Goal: Entertainment & Leisure: Browse casually

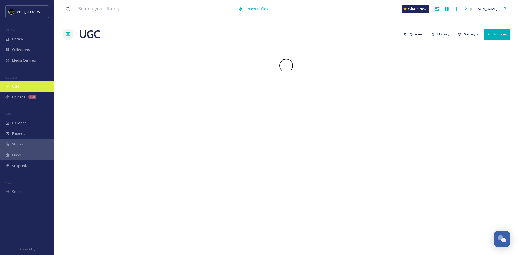
scroll to position [543, 0]
click at [20, 97] on span "Uploads" at bounding box center [19, 96] width 14 height 5
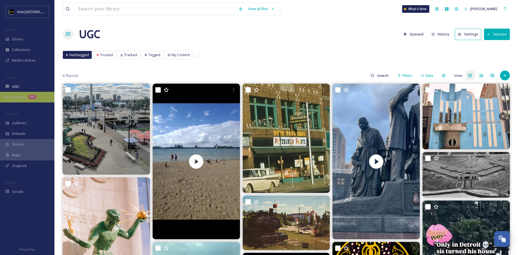
click at [22, 99] on div "Uploads 405" at bounding box center [27, 97] width 54 height 11
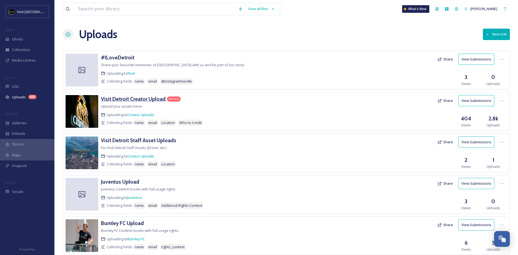
click at [135, 98] on h3 "Visit Detroit Creator Upload" at bounding box center [133, 99] width 65 height 7
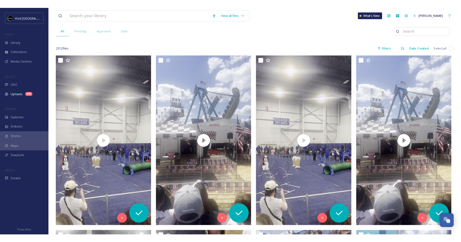
scroll to position [59, 0]
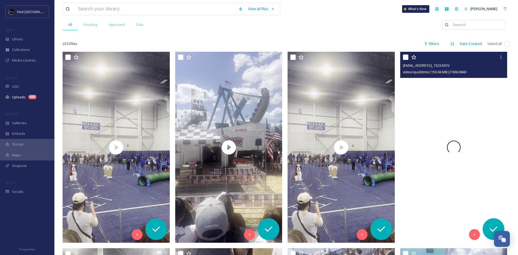
click at [433, 110] on div at bounding box center [453, 147] width 107 height 190
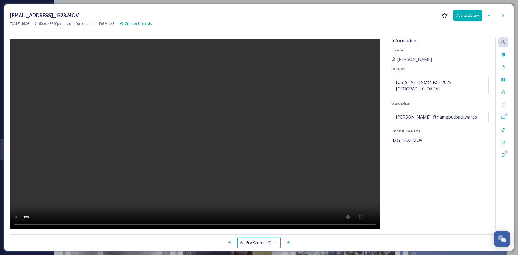
click at [193, 134] on video at bounding box center [195, 134] width 371 height 191
click at [506, 16] on div at bounding box center [503, 16] width 10 height 10
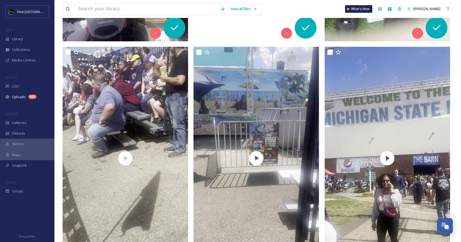
scroll to position [534, 0]
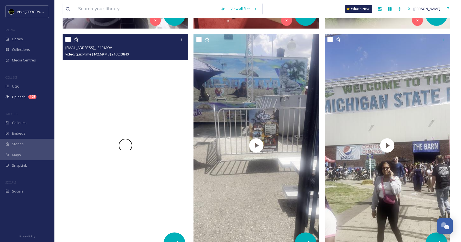
click at [126, 139] on span at bounding box center [126, 146] width 14 height 14
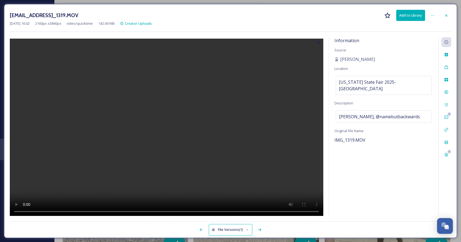
click at [166, 131] on video at bounding box center [166, 128] width 313 height 179
click at [445, 14] on icon at bounding box center [446, 15] width 4 height 4
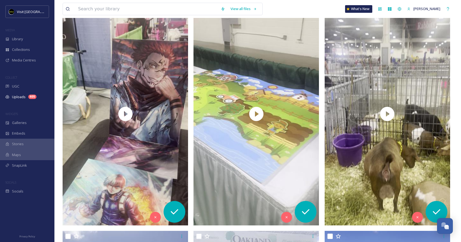
scroll to position [1023, 0]
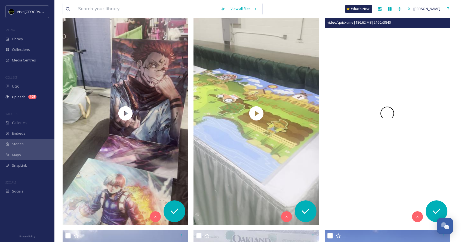
click at [352, 93] on div at bounding box center [387, 113] width 125 height 223
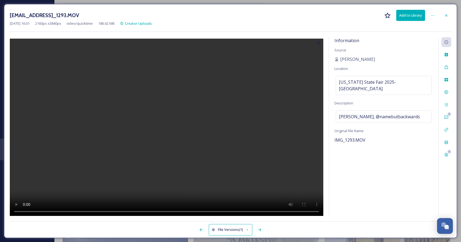
click at [165, 124] on video at bounding box center [166, 128] width 313 height 179
click at [447, 14] on icon at bounding box center [446, 15] width 4 height 4
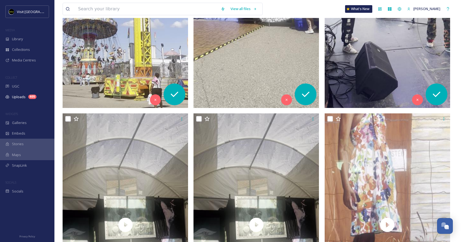
scroll to position [1525, 0]
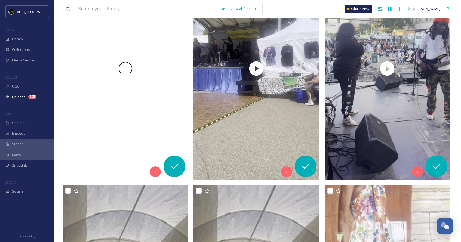
click at [129, 123] on div at bounding box center [125, 68] width 125 height 223
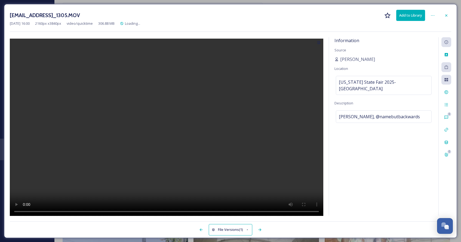
click at [165, 128] on video at bounding box center [166, 128] width 313 height 179
click at [446, 16] on icon at bounding box center [446, 15] width 4 height 4
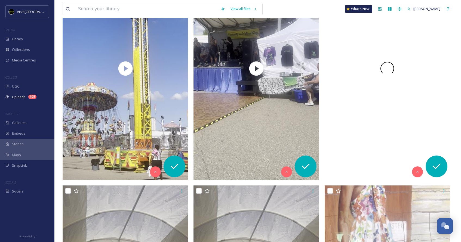
click at [374, 81] on div at bounding box center [387, 68] width 125 height 223
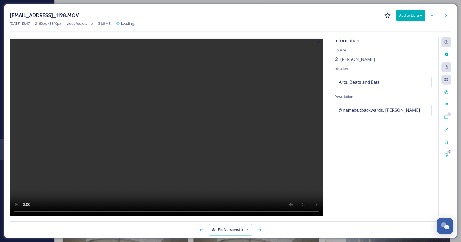
click at [170, 127] on video at bounding box center [166, 128] width 313 height 179
click at [159, 210] on video at bounding box center [166, 128] width 313 height 179
click at [214, 211] on video at bounding box center [166, 128] width 313 height 179
click at [239, 212] on video at bounding box center [166, 128] width 313 height 179
click at [255, 214] on video at bounding box center [166, 128] width 313 height 179
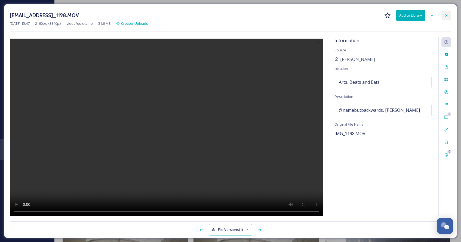
click at [445, 16] on icon at bounding box center [446, 15] width 4 height 4
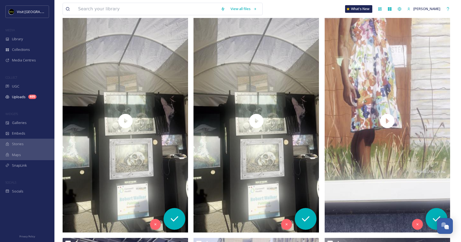
scroll to position [1701, 0]
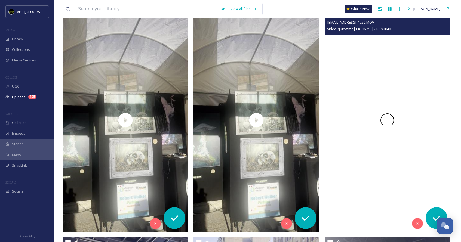
click at [393, 70] on div at bounding box center [387, 120] width 125 height 223
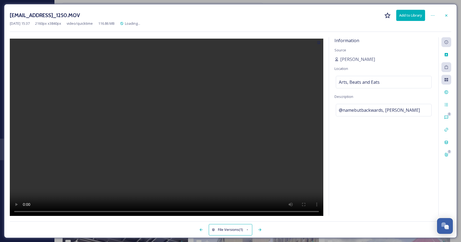
click at [171, 126] on video at bounding box center [166, 128] width 313 height 179
click at [448, 14] on icon at bounding box center [446, 15] width 4 height 4
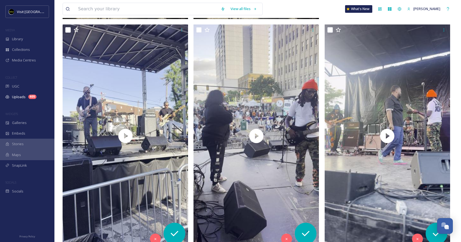
scroll to position [1922, 0]
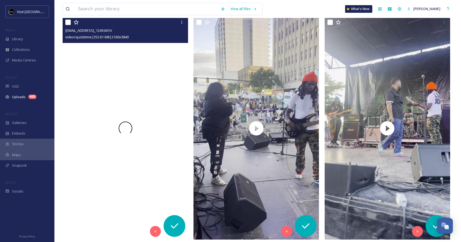
click at [120, 66] on div at bounding box center [125, 128] width 125 height 223
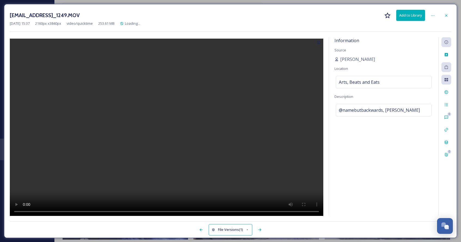
click at [166, 130] on video at bounding box center [166, 128] width 313 height 179
click at [449, 17] on div at bounding box center [446, 16] width 10 height 10
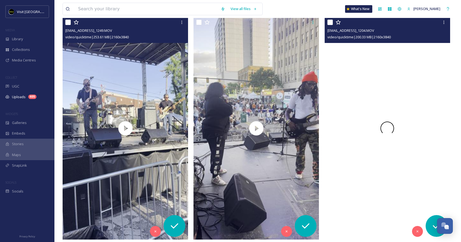
click at [409, 83] on div at bounding box center [387, 128] width 125 height 223
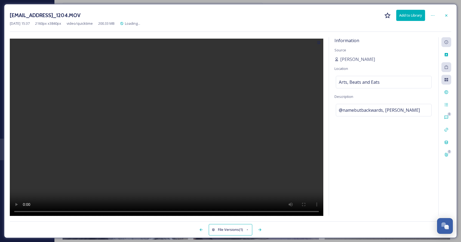
click at [168, 124] on video at bounding box center [166, 128] width 313 height 179
click at [447, 14] on icon at bounding box center [446, 15] width 4 height 4
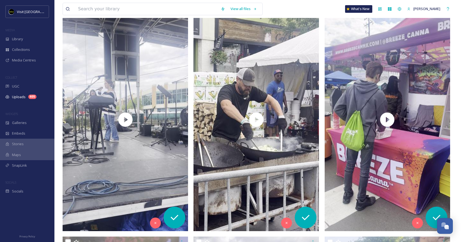
scroll to position [2159, 0]
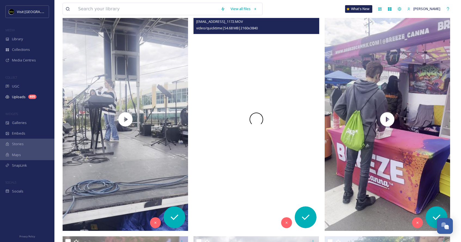
click at [275, 65] on div at bounding box center [255, 119] width 125 height 223
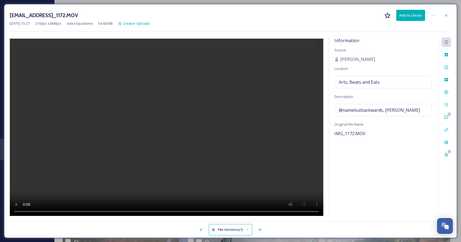
click at [167, 129] on video at bounding box center [166, 128] width 313 height 179
click at [243, 211] on video at bounding box center [166, 128] width 313 height 179
click at [444, 16] on icon at bounding box center [446, 15] width 4 height 4
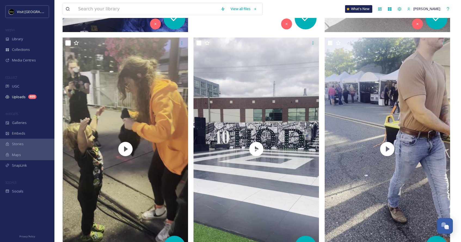
scroll to position [2359, 0]
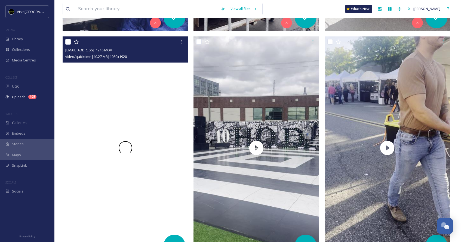
click at [156, 84] on div at bounding box center [125, 147] width 125 height 223
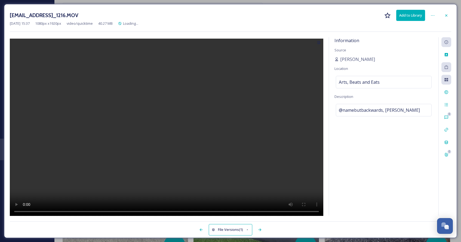
click at [165, 128] on video at bounding box center [166, 128] width 313 height 179
click at [444, 20] on div "[EMAIL_ADDRESS]_1216.MOV Add to Library" at bounding box center [230, 15] width 441 height 11
click at [448, 14] on div at bounding box center [446, 16] width 10 height 10
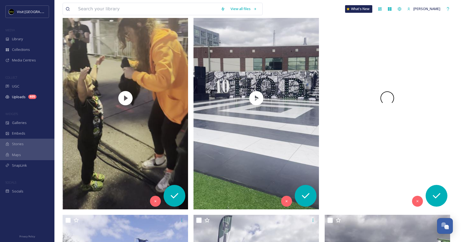
scroll to position [2420, 0]
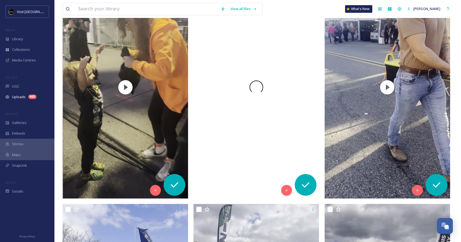
click at [279, 109] on div at bounding box center [255, 87] width 125 height 223
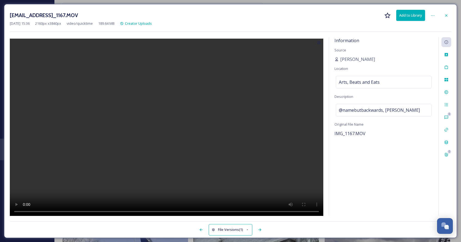
click at [172, 125] on video at bounding box center [166, 128] width 313 height 179
click at [448, 16] on icon at bounding box center [446, 15] width 4 height 4
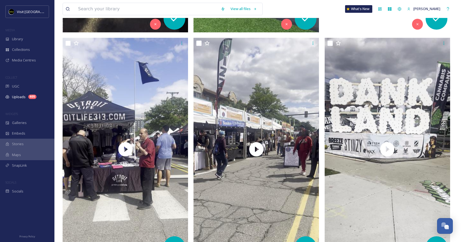
scroll to position [2602, 0]
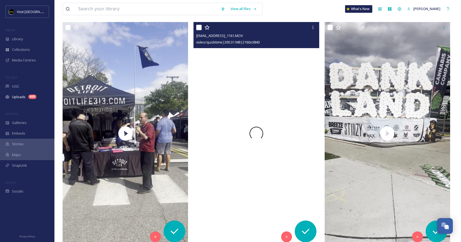
click at [267, 159] on div at bounding box center [255, 133] width 125 height 223
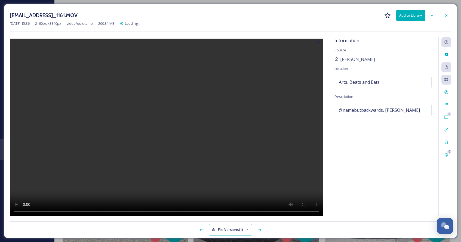
click at [170, 130] on video at bounding box center [166, 128] width 313 height 179
click at [203, 213] on video at bounding box center [166, 128] width 313 height 179
click at [244, 213] on video at bounding box center [166, 128] width 313 height 179
click at [260, 211] on video at bounding box center [166, 128] width 313 height 179
click at [448, 14] on icon at bounding box center [446, 15] width 4 height 4
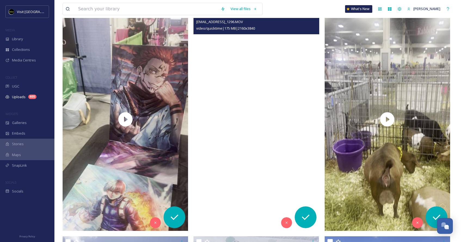
scroll to position [1016, 0]
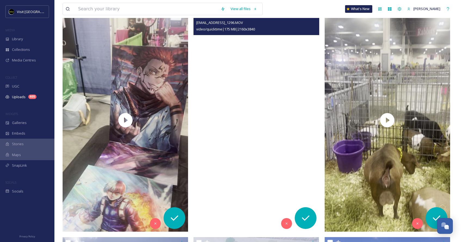
click at [279, 65] on video "ext_1756843299.749824_beatsandbrewsinquiry@gmail.com-IMG_1296.MOV" at bounding box center [255, 120] width 125 height 223
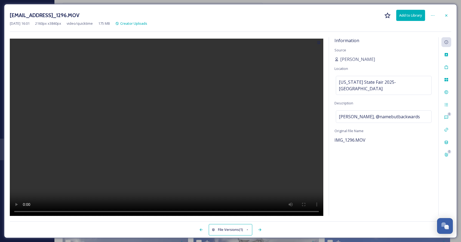
click at [164, 124] on video at bounding box center [166, 128] width 313 height 179
click at [448, 14] on div at bounding box center [446, 16] width 10 height 10
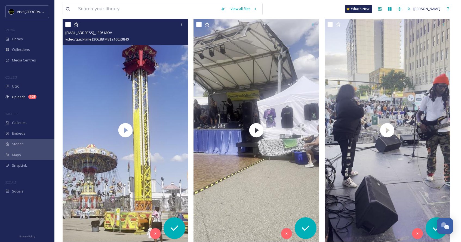
scroll to position [1473, 0]
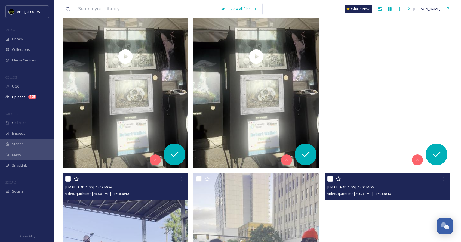
scroll to position [1765, 0]
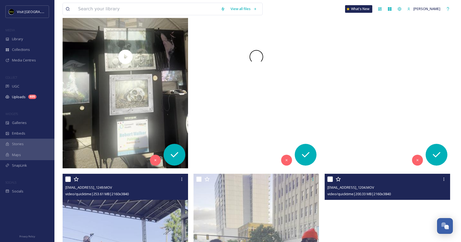
click at [281, 87] on div at bounding box center [255, 56] width 125 height 223
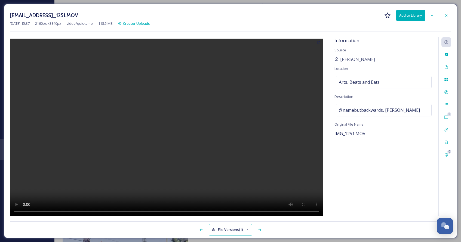
click at [164, 127] on video at bounding box center [166, 128] width 313 height 179
click at [215, 213] on video at bounding box center [166, 128] width 313 height 179
click at [243, 210] on video at bounding box center [166, 128] width 313 height 179
click at [257, 209] on video at bounding box center [166, 128] width 313 height 179
click at [445, 17] on icon at bounding box center [446, 15] width 4 height 4
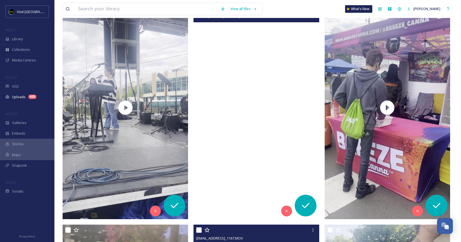
scroll to position [2171, 0]
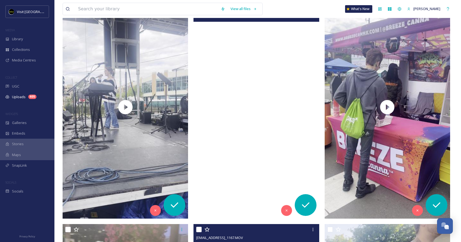
click at [275, 94] on video "ext_1756841837.934299_beatsandbrewsinquiry@gmail.com-IMG_1172.MOV" at bounding box center [255, 107] width 125 height 223
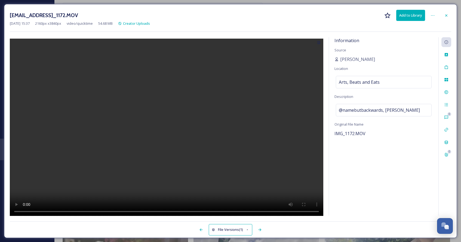
click at [174, 122] on video at bounding box center [166, 128] width 313 height 179
click at [446, 17] on icon at bounding box center [446, 15] width 4 height 4
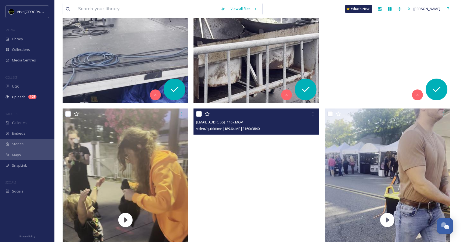
scroll to position [2131, 0]
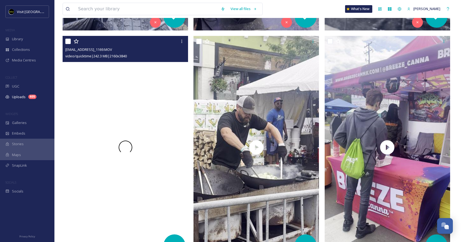
click at [160, 104] on div at bounding box center [125, 147] width 125 height 223
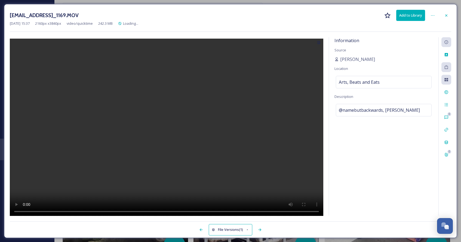
click at [170, 127] on video at bounding box center [166, 128] width 313 height 179
click at [204, 211] on video at bounding box center [166, 128] width 313 height 179
click at [233, 211] on video at bounding box center [166, 128] width 313 height 179
click at [446, 14] on icon at bounding box center [446, 15] width 4 height 4
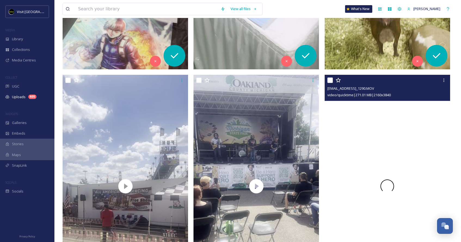
scroll to position [1178, 0]
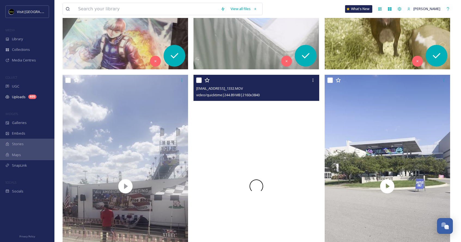
click at [288, 130] on div at bounding box center [255, 186] width 125 height 223
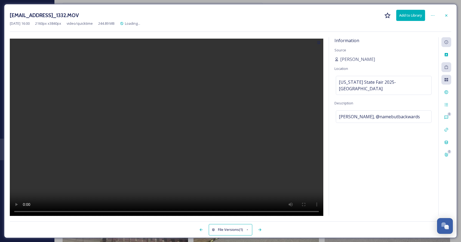
click at [165, 128] on video at bounding box center [166, 128] width 313 height 179
click at [446, 13] on div at bounding box center [446, 16] width 10 height 10
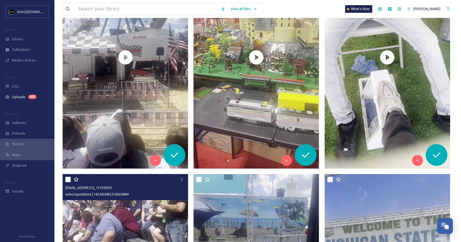
scroll to position [385, 0]
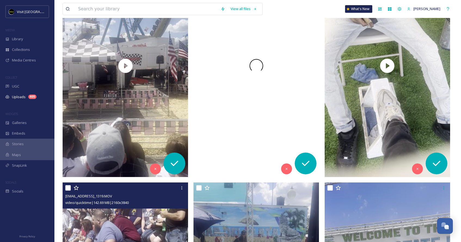
click at [273, 113] on div at bounding box center [255, 65] width 125 height 223
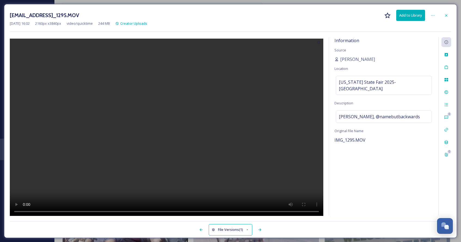
click at [164, 128] on video at bounding box center [166, 128] width 313 height 179
click at [446, 14] on icon at bounding box center [446, 15] width 4 height 4
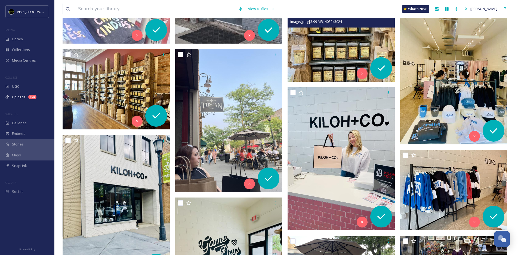
scroll to position [2023, 0]
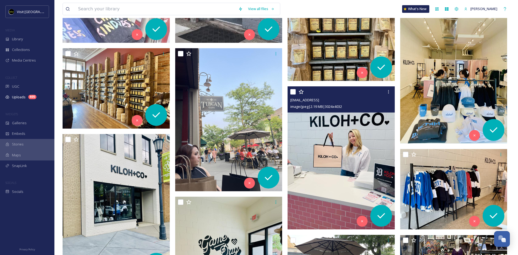
click at [342, 145] on img at bounding box center [341, 157] width 107 height 143
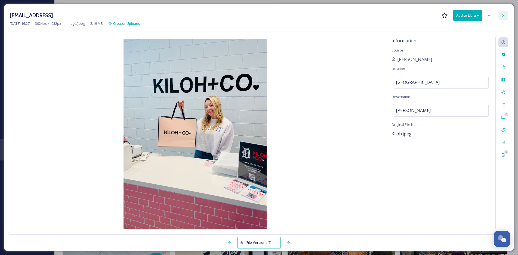
click at [502, 16] on icon at bounding box center [503, 15] width 4 height 4
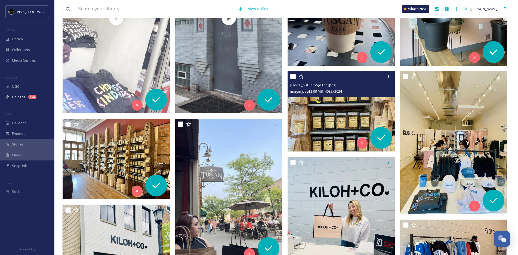
scroll to position [1955, 0]
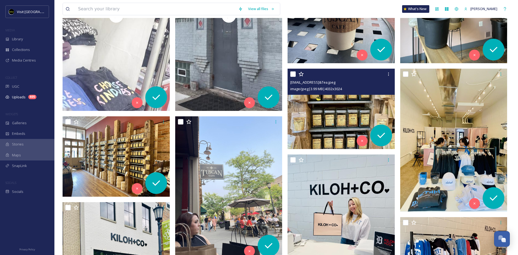
click at [343, 131] on img at bounding box center [341, 109] width 107 height 81
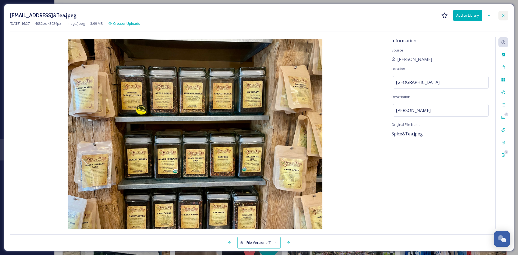
click at [503, 13] on div at bounding box center [503, 16] width 10 height 10
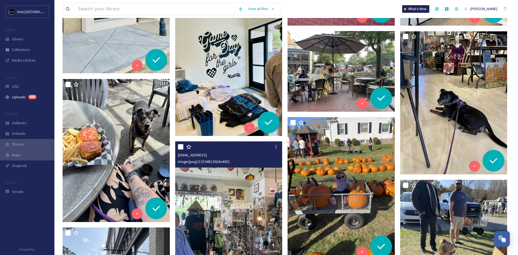
scroll to position [2229, 0]
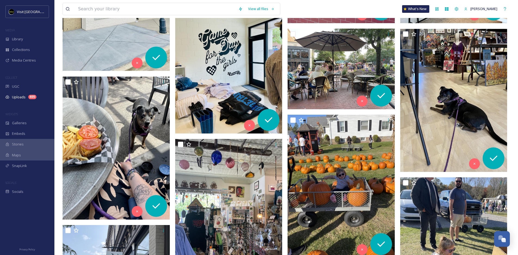
click at [226, 89] on img at bounding box center [228, 61] width 107 height 143
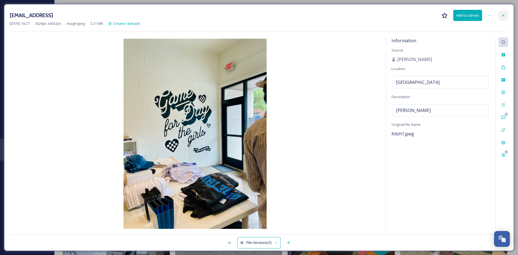
click at [503, 16] on icon at bounding box center [503, 15] width 2 height 2
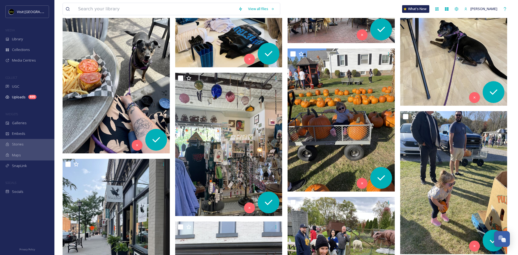
scroll to position [2299, 0]
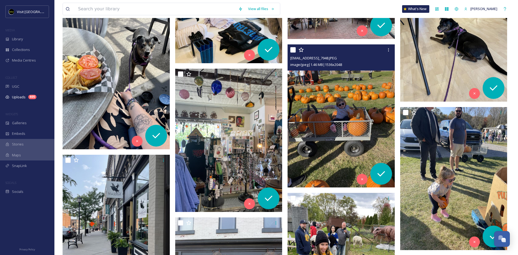
click at [361, 122] on img at bounding box center [341, 115] width 107 height 143
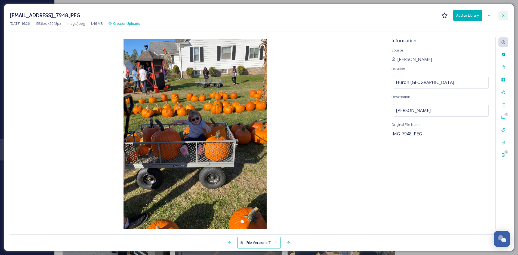
click at [506, 15] on div at bounding box center [503, 16] width 10 height 10
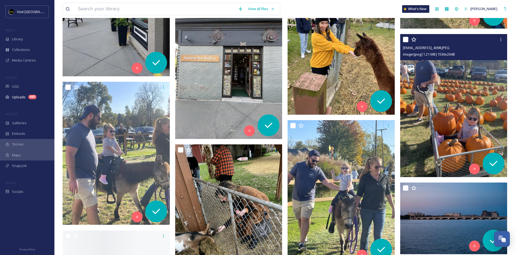
scroll to position [2522, 0]
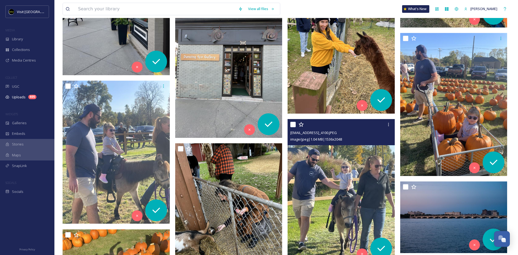
click at [349, 173] on img at bounding box center [341, 190] width 107 height 143
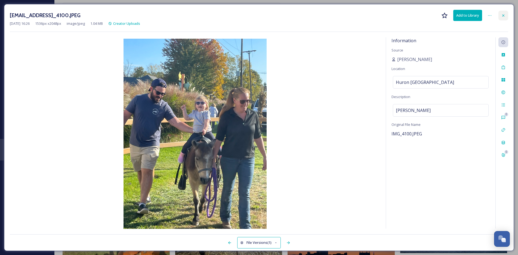
click at [501, 16] on icon at bounding box center [503, 15] width 4 height 4
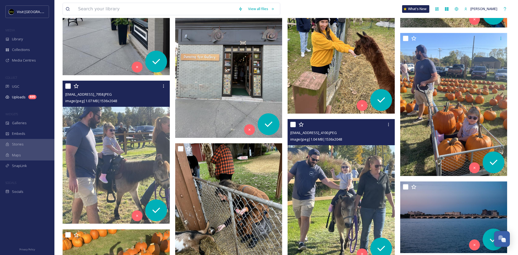
click at [141, 152] on img at bounding box center [116, 152] width 107 height 143
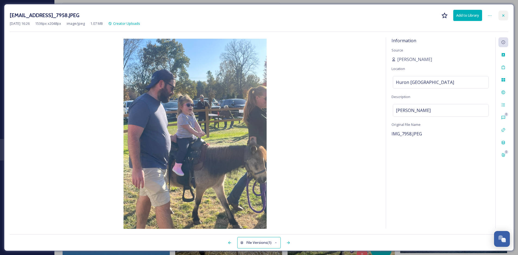
click at [504, 17] on icon at bounding box center [503, 15] width 4 height 4
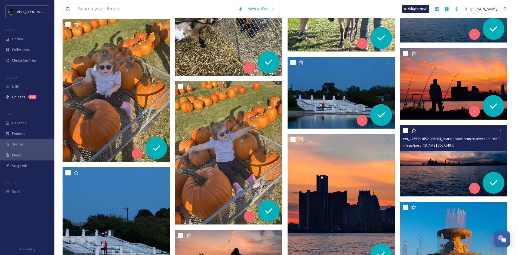
scroll to position [2721, 0]
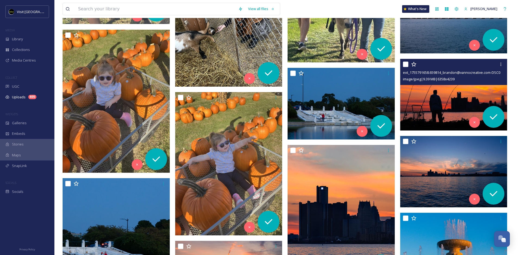
click at [435, 76] on span "image/jpeg | 9.39 MB | 6358 x 4239" at bounding box center [429, 78] width 52 height 5
click at [444, 109] on img at bounding box center [453, 95] width 107 height 72
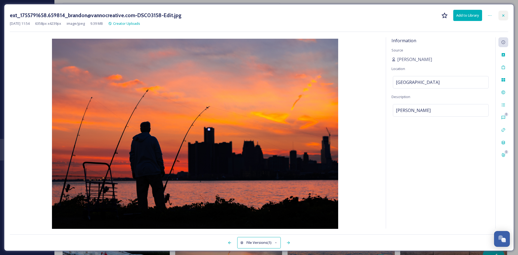
click at [506, 15] on div at bounding box center [503, 16] width 10 height 10
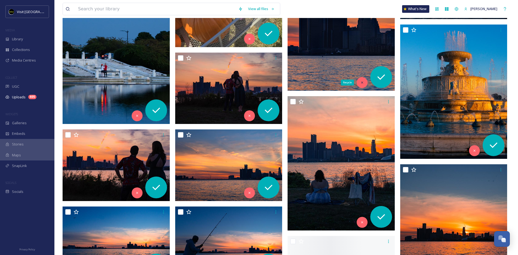
scroll to position [2909, 0]
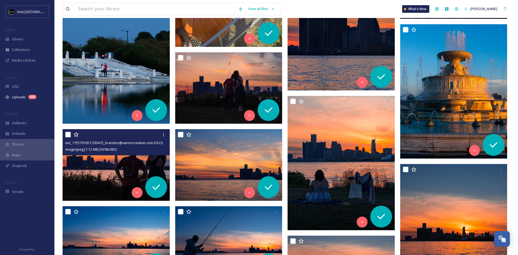
click at [141, 165] on img at bounding box center [116, 165] width 107 height 72
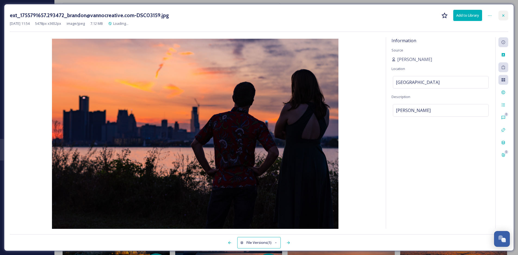
click at [505, 14] on icon at bounding box center [503, 15] width 4 height 4
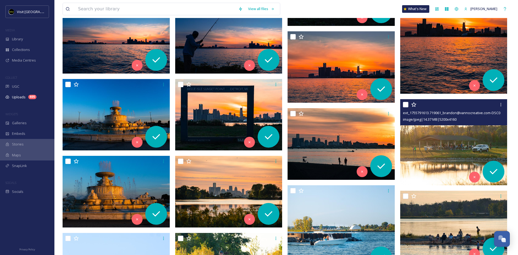
scroll to position [3118, 0]
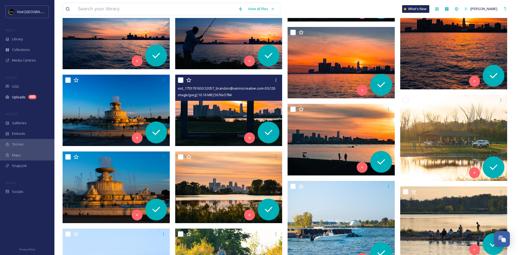
click at [247, 119] on img at bounding box center [228, 111] width 107 height 72
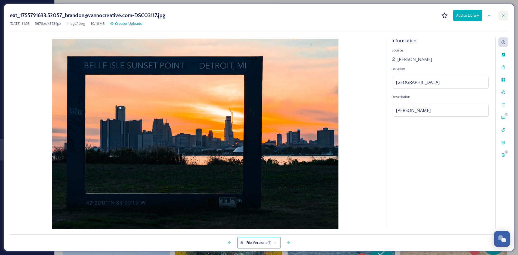
click at [506, 19] on div at bounding box center [503, 16] width 10 height 10
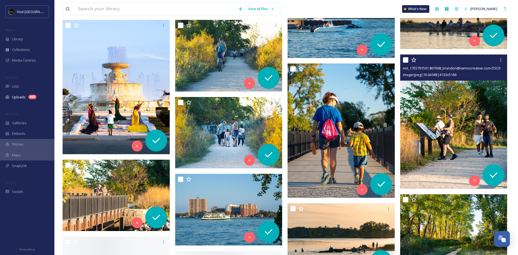
scroll to position [3333, 0]
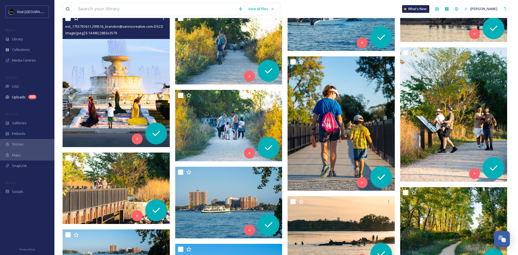
click at [131, 103] on img at bounding box center [116, 80] width 107 height 134
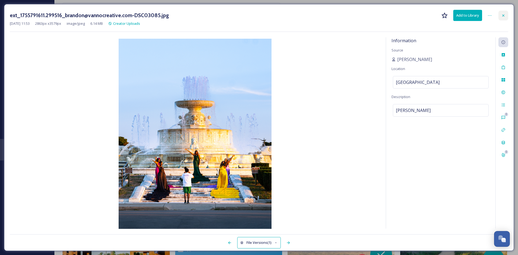
click at [505, 14] on icon at bounding box center [503, 15] width 4 height 4
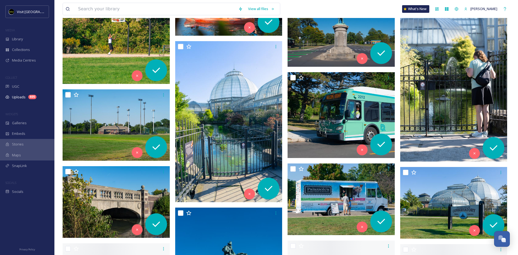
scroll to position [4227, 0]
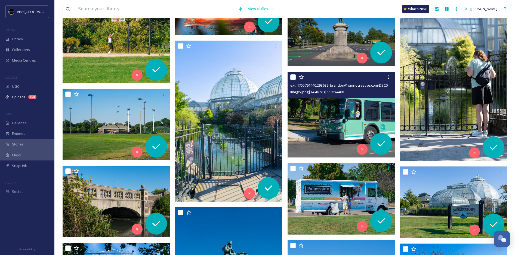
click at [347, 116] on img at bounding box center [341, 115] width 107 height 86
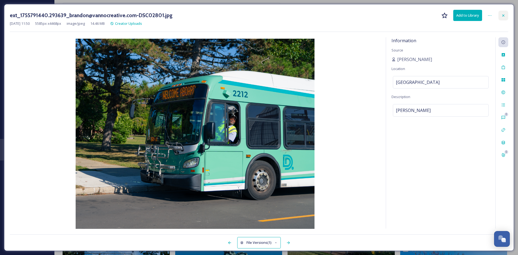
click at [504, 16] on icon at bounding box center [503, 15] width 4 height 4
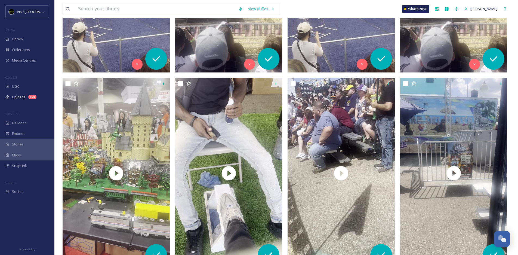
scroll to position [224, 0]
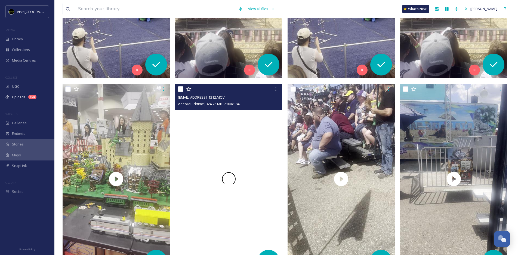
click at [249, 129] on div at bounding box center [228, 179] width 107 height 190
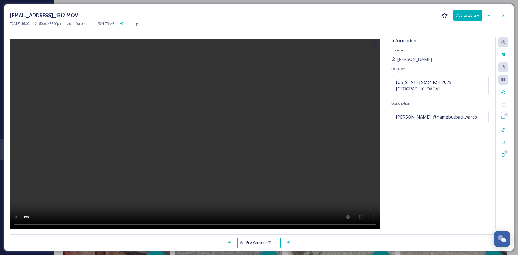
click at [203, 136] on video at bounding box center [195, 134] width 371 height 191
click at [127, 225] on video at bounding box center [195, 134] width 371 height 191
click at [156, 224] on video at bounding box center [195, 134] width 371 height 191
click at [198, 224] on video at bounding box center [195, 134] width 371 height 191
click at [242, 222] on video at bounding box center [195, 134] width 371 height 191
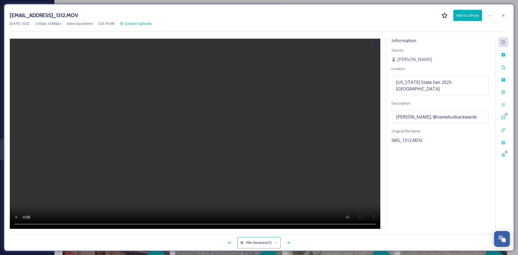
click at [293, 223] on video at bounding box center [195, 134] width 371 height 191
click at [505, 16] on icon at bounding box center [503, 15] width 4 height 4
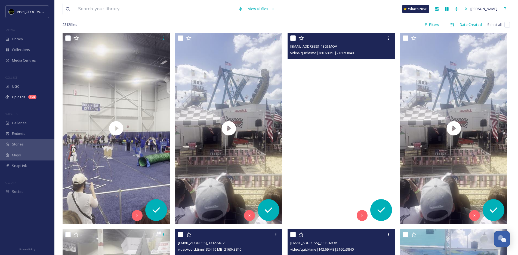
scroll to position [73, 0]
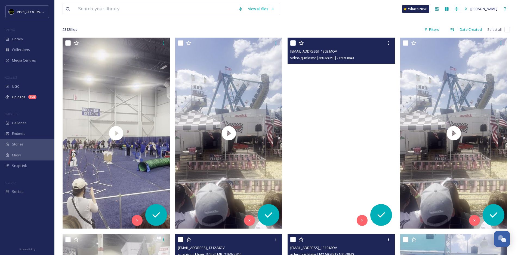
click at [392, 123] on video "ext_1756843391.809526_beatsandbrewsinquiry@gmail.com-IMG_1302.MOV" at bounding box center [341, 133] width 107 height 190
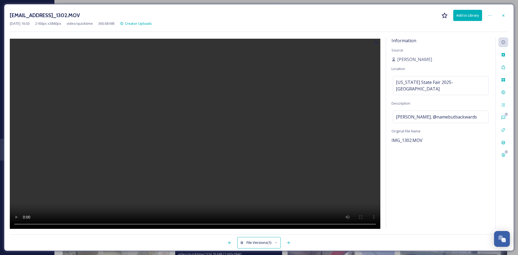
click at [195, 134] on video at bounding box center [195, 134] width 371 height 191
click at [505, 15] on icon at bounding box center [503, 15] width 4 height 4
